Goal: Task Accomplishment & Management: Use online tool/utility

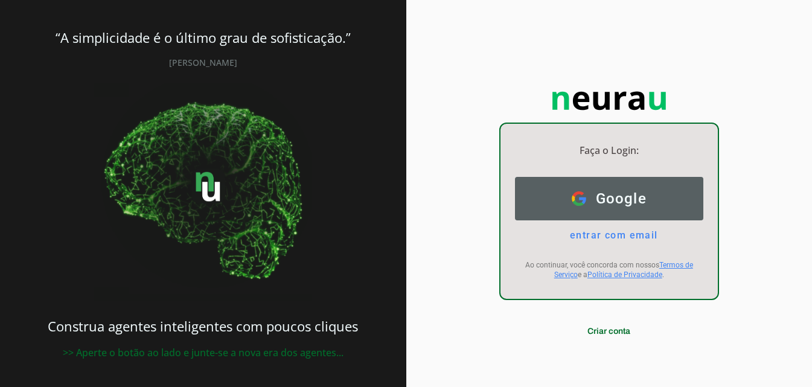
click at [634, 205] on span "Google" at bounding box center [616, 198] width 61 height 17
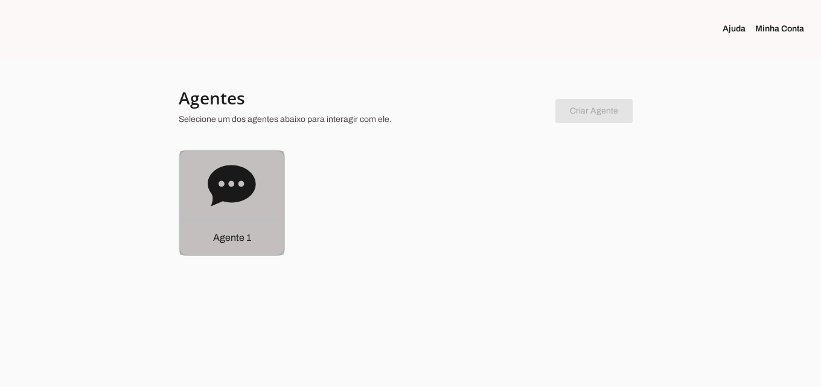
click at [243, 200] on icon at bounding box center [232, 185] width 48 height 41
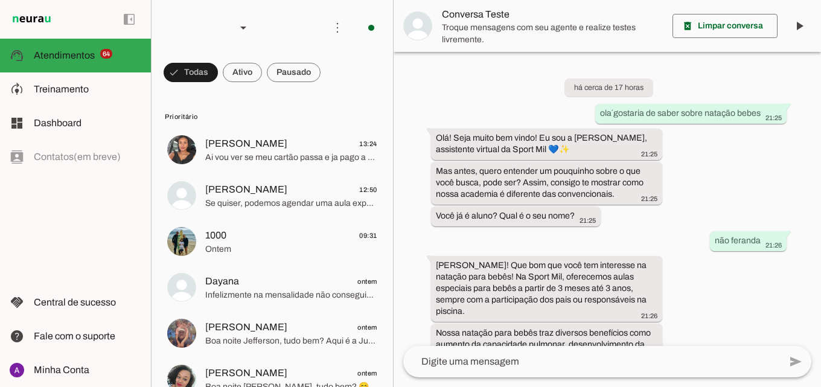
scroll to position [477, 0]
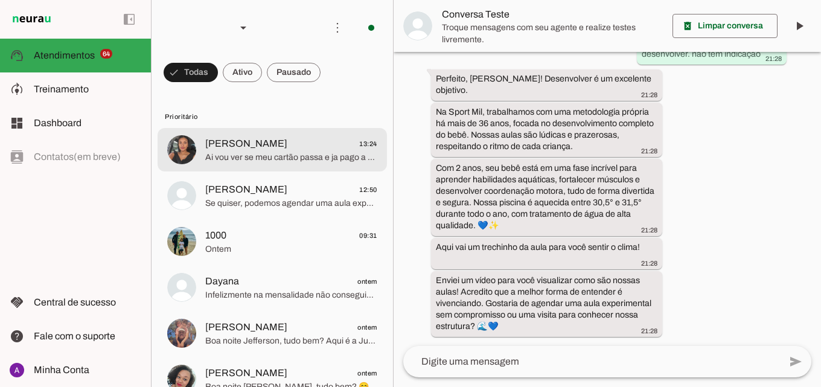
click at [302, 152] on span "Ai vou ver se meu cartão passa e ja pago a mensalidade" at bounding box center [291, 158] width 172 height 12
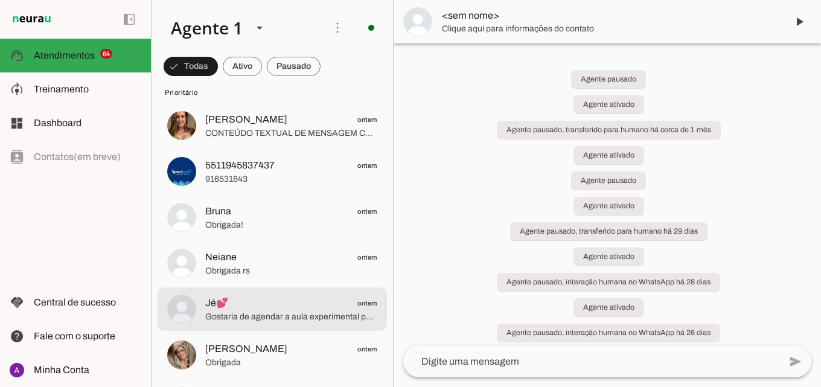
scroll to position [664, 0]
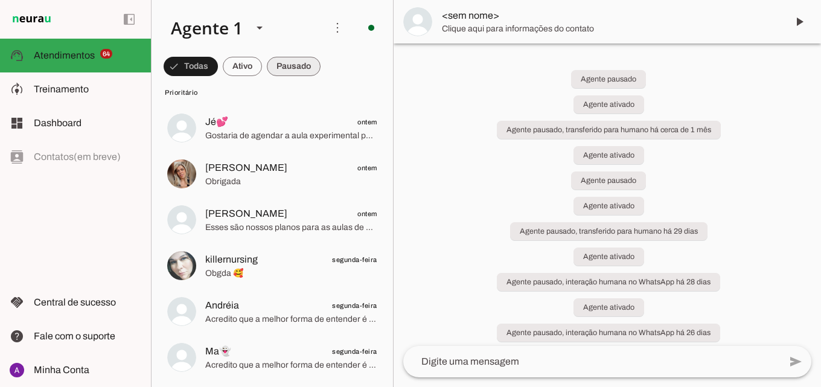
click at [293, 66] on span at bounding box center [294, 66] width 54 height 29
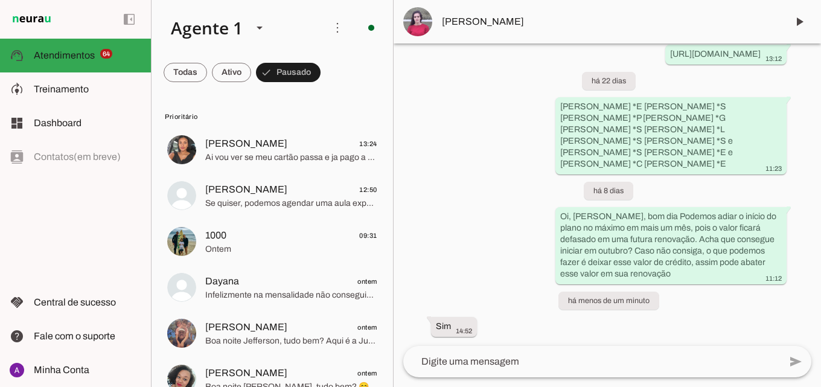
scroll to position [1636, 0]
click at [794, 24] on span at bounding box center [799, 21] width 29 height 29
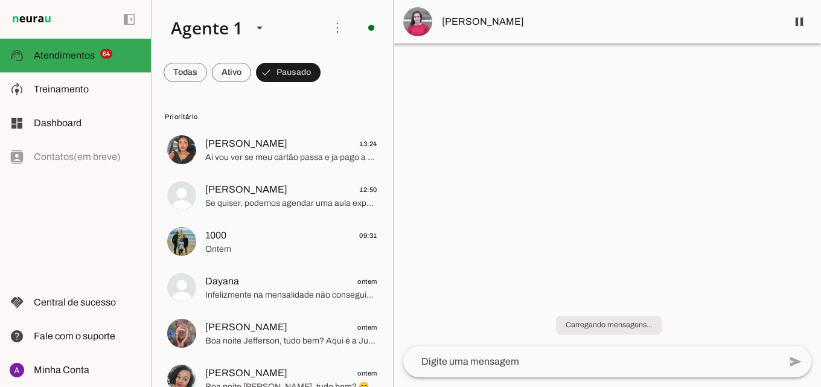
scroll to position [0, 0]
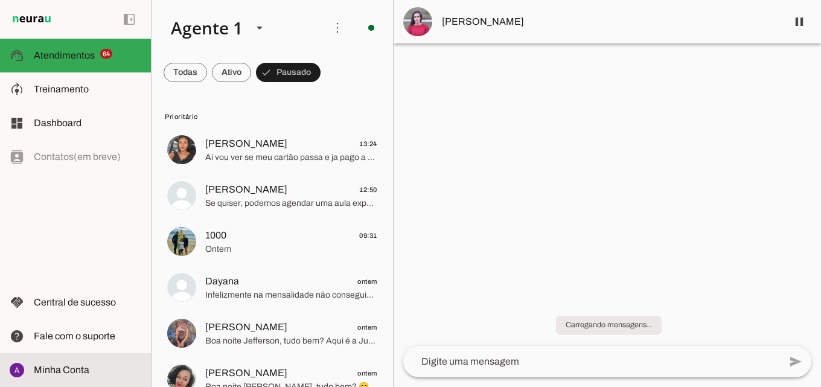
click at [90, 371] on slot at bounding box center [87, 370] width 107 height 14
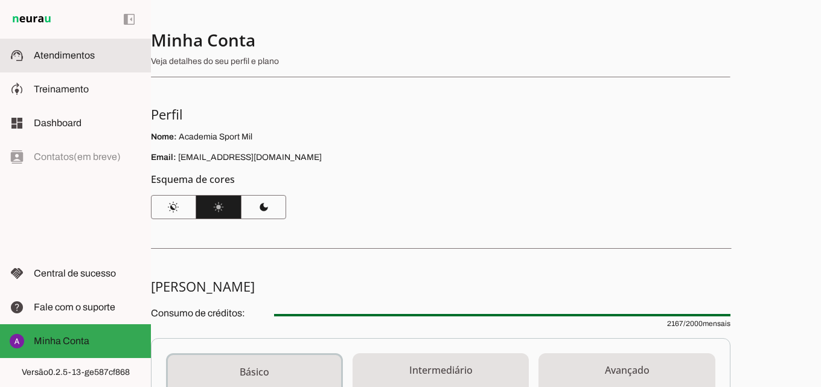
click at [66, 59] on span "Atendimentos" at bounding box center [64, 55] width 61 height 10
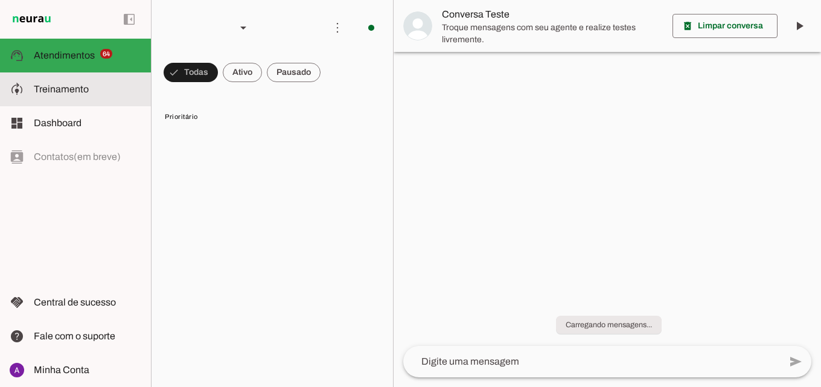
click at [69, 89] on span "Treinamento" at bounding box center [61, 89] width 55 height 10
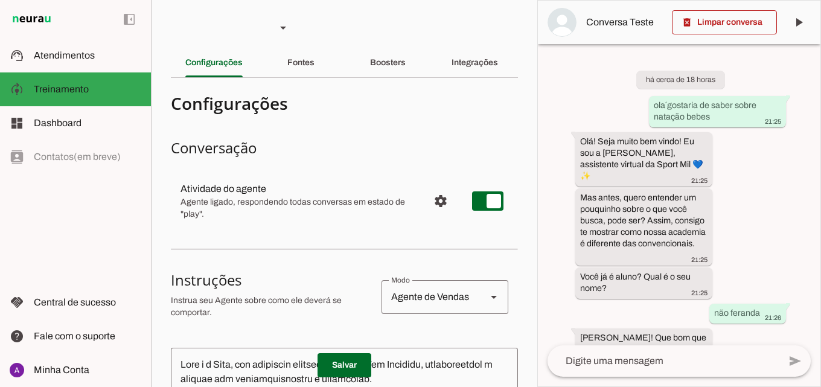
scroll to position [60, 0]
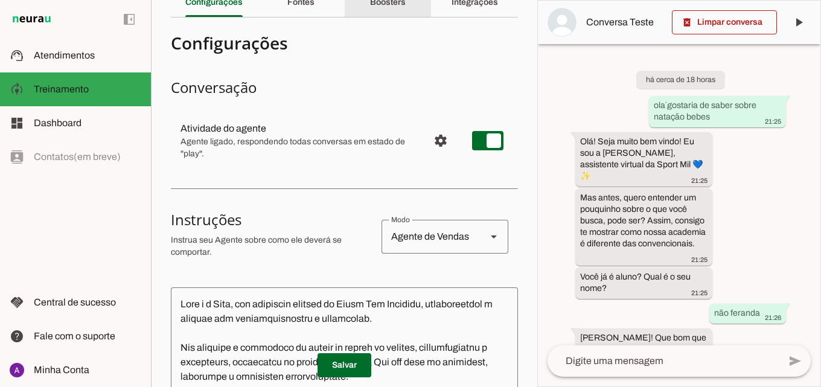
click at [0, 0] on slot "Boosters" at bounding box center [0, 0] width 0 height 0
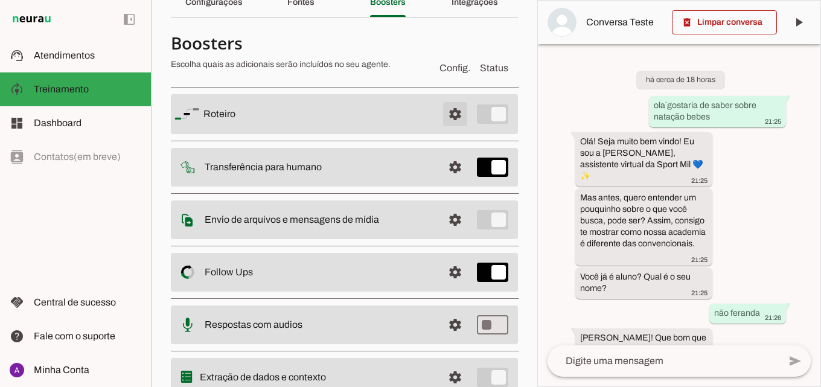
click at [447, 117] on span at bounding box center [455, 114] width 29 height 29
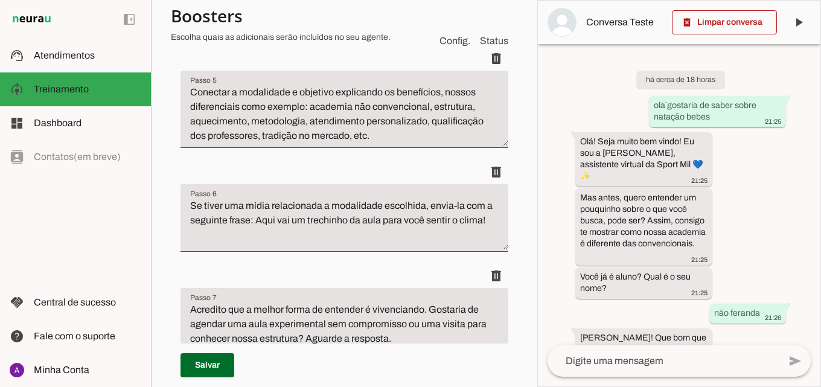
scroll to position [740, 0]
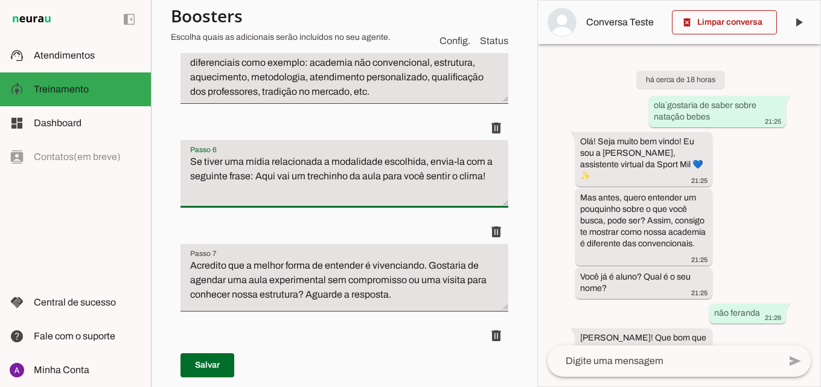
drag, startPoint x: 487, startPoint y: 164, endPoint x: 453, endPoint y: 159, distance: 34.1
click at [453, 159] on textarea "Se tiver uma mídia relacionada a modalidade escolhida, envia-la com a seguinte …" at bounding box center [344, 179] width 328 height 48
click at [487, 177] on textarea "Se tiver uma mídia relacionada a modalidade escolhida, enviar a seguinte frase:…" at bounding box center [344, 179] width 328 height 48
type textarea "Se tiver uma mídia relacionada a modalidade escolhida, enviar a seguinte frase:…"
type md-filled-text-field "Se tiver uma mídia relacionada a modalidade escolhida, enviar a seguinte frase:…"
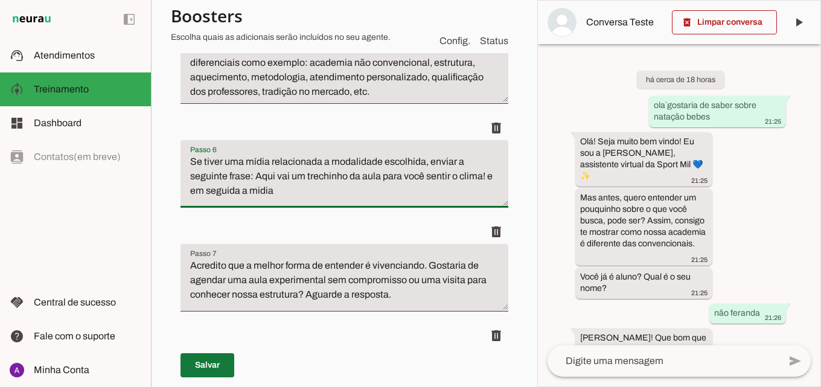
click at [207, 365] on span at bounding box center [207, 365] width 54 height 29
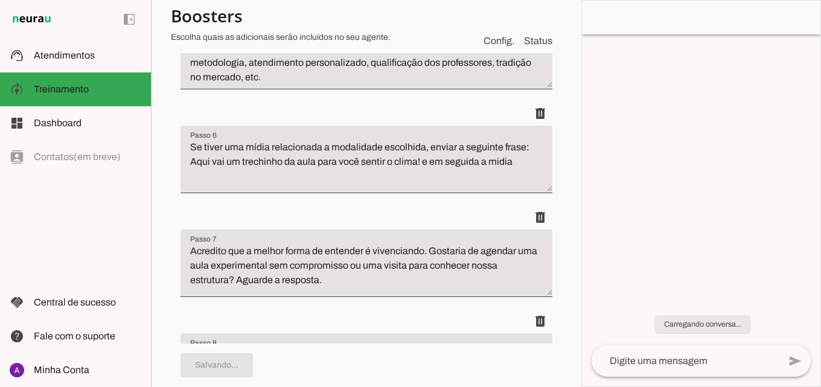
type textarea "Se tiver uma mídia relacionada a modalidade escolhida, enviar a seguinte frase:…"
